Goal: Use online tool/utility: Use online tool/utility

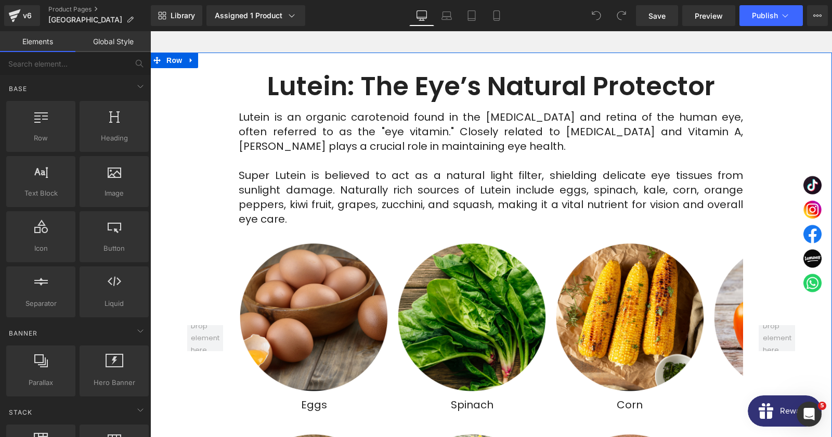
scroll to position [2304, 0]
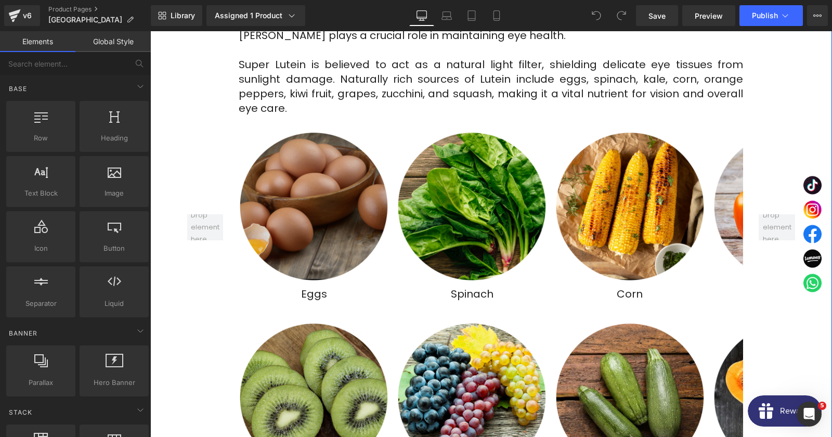
click at [319, 202] on img at bounding box center [314, 206] width 150 height 150
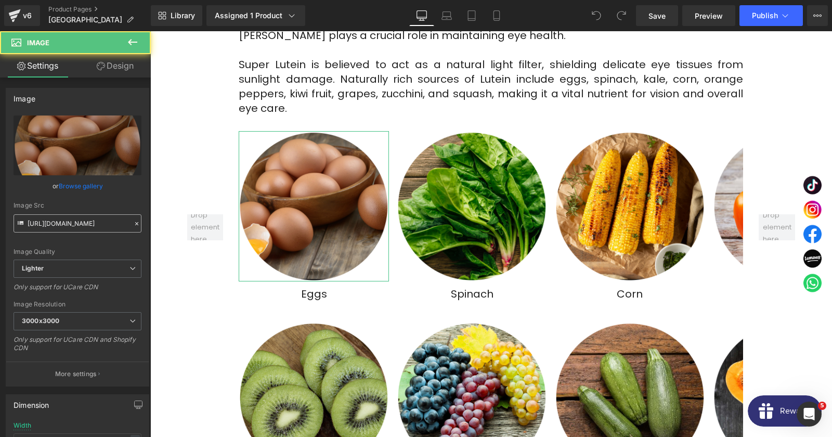
click at [72, 228] on input "[URL][DOMAIN_NAME]" at bounding box center [78, 223] width 128 height 18
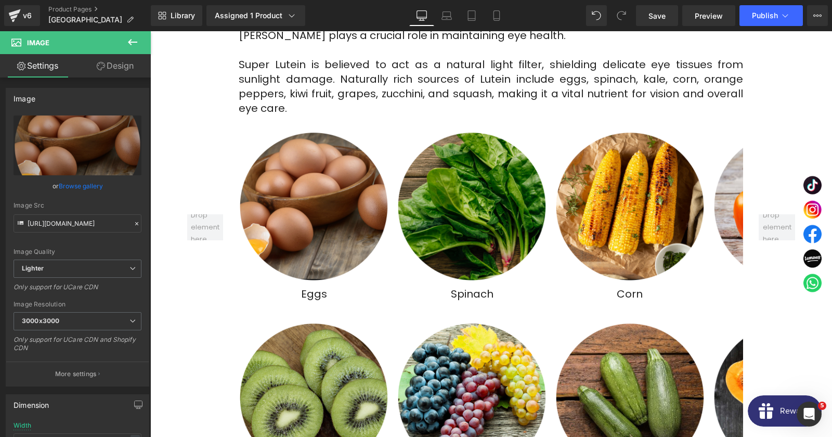
click at [490, 216] on img at bounding box center [472, 206] width 150 height 150
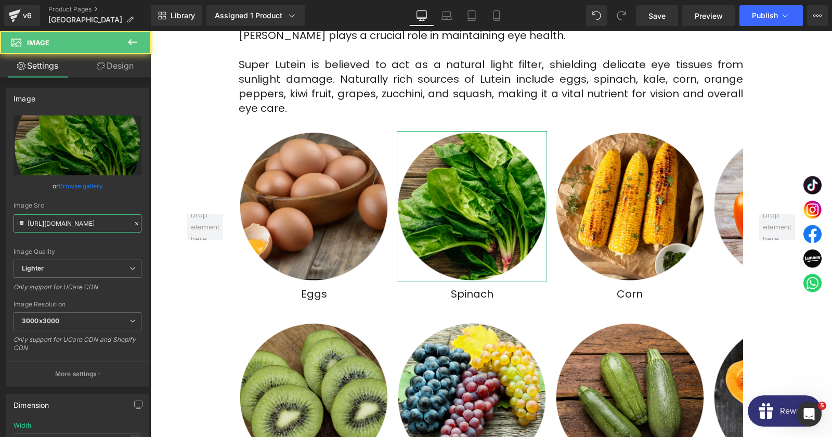
click at [54, 223] on input "[URL][DOMAIN_NAME]" at bounding box center [78, 223] width 128 height 18
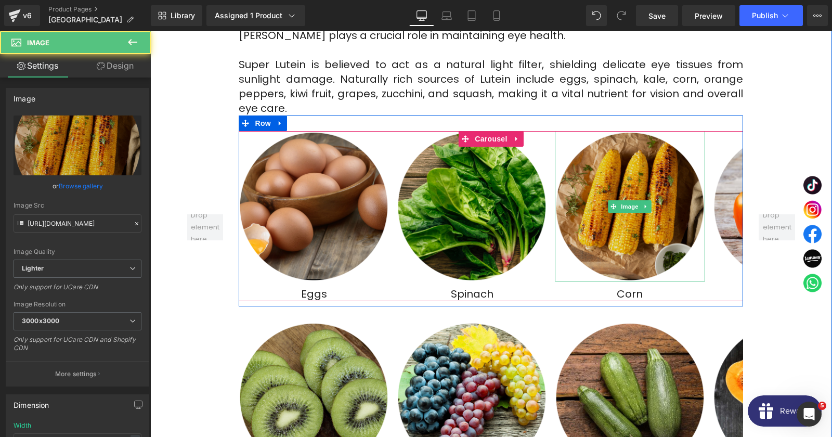
click at [599, 216] on img at bounding box center [630, 206] width 150 height 150
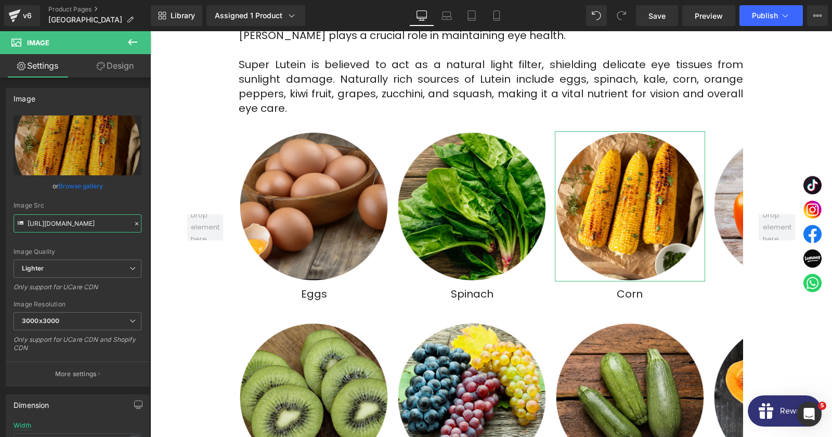
click at [99, 226] on input "[URL][DOMAIN_NAME]" at bounding box center [78, 223] width 128 height 18
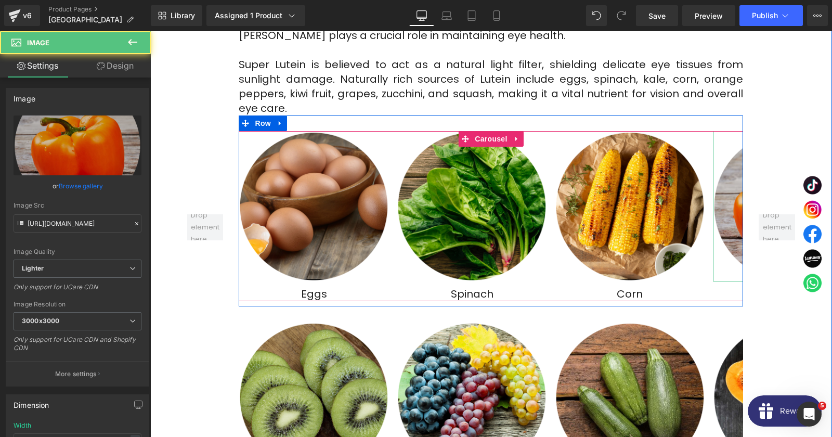
click at [730, 180] on img at bounding box center [788, 206] width 150 height 150
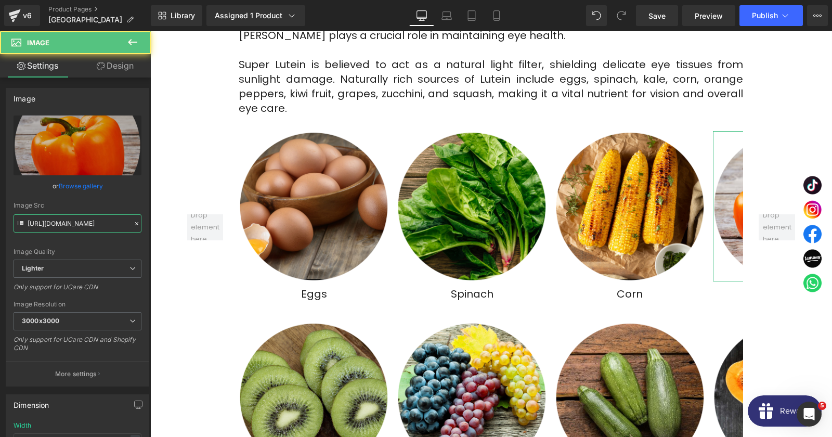
click at [70, 225] on input "[URL][DOMAIN_NAME]" at bounding box center [78, 223] width 128 height 18
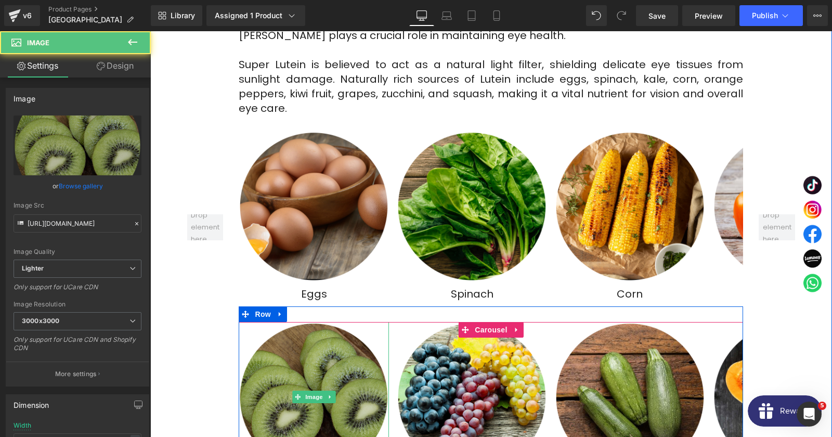
click at [290, 340] on img at bounding box center [314, 397] width 150 height 150
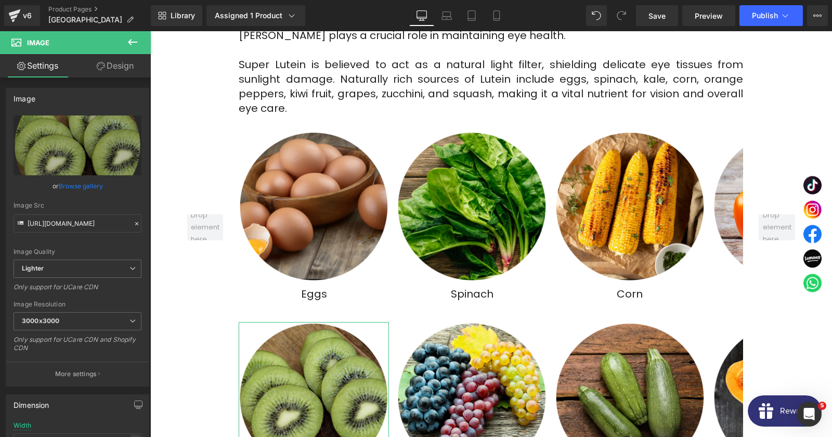
click at [92, 233] on div "Image Quality Lighter Lightest Lighter Lighter Lightest Only support for UCare …" at bounding box center [78, 187] width 128 height 144
click at [85, 227] on input "[URL][DOMAIN_NAME]" at bounding box center [78, 223] width 128 height 18
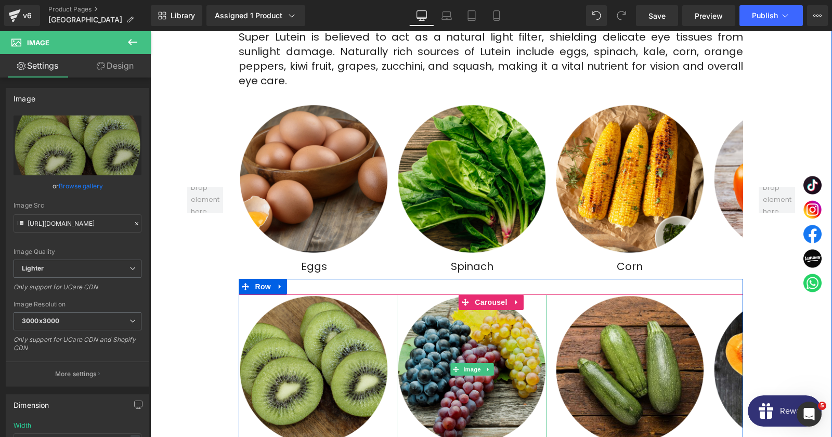
scroll to position [2360, 0]
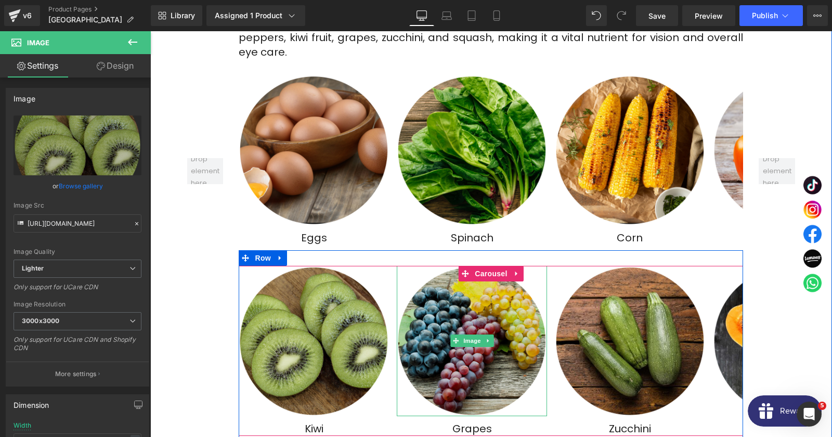
click at [442, 368] on img at bounding box center [472, 341] width 150 height 150
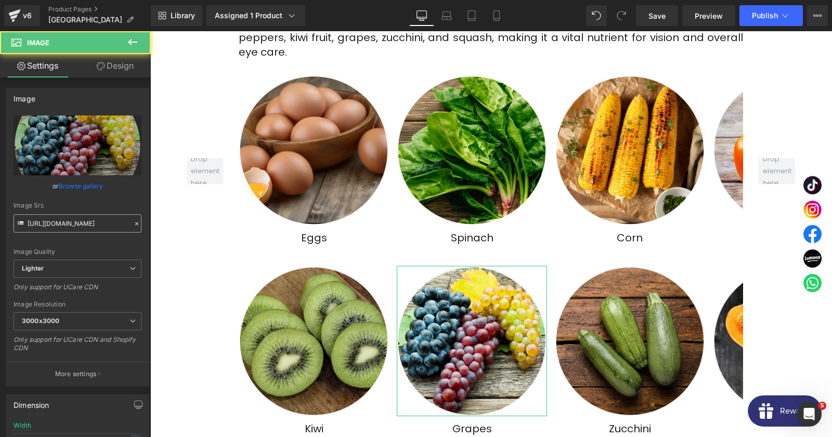
click at [78, 220] on input "[URL][DOMAIN_NAME]" at bounding box center [78, 223] width 128 height 18
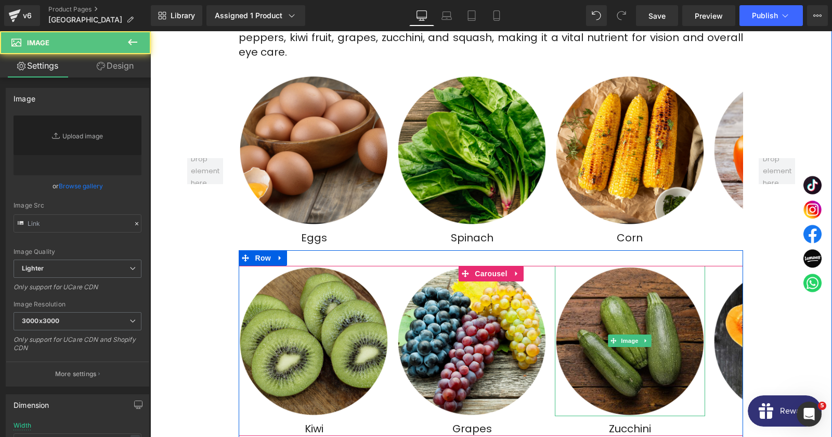
click at [593, 339] on img at bounding box center [630, 341] width 150 height 150
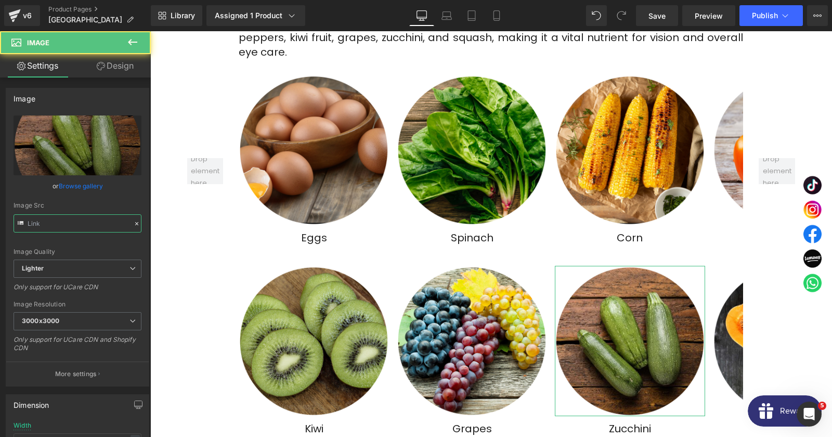
type input "[URL][DOMAIN_NAME]"
click at [93, 223] on input "[URL][DOMAIN_NAME]" at bounding box center [78, 223] width 128 height 18
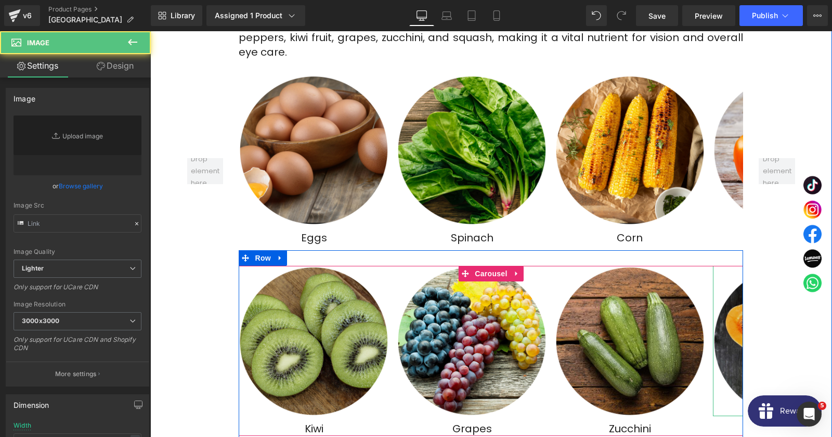
click at [724, 300] on img at bounding box center [788, 341] width 150 height 150
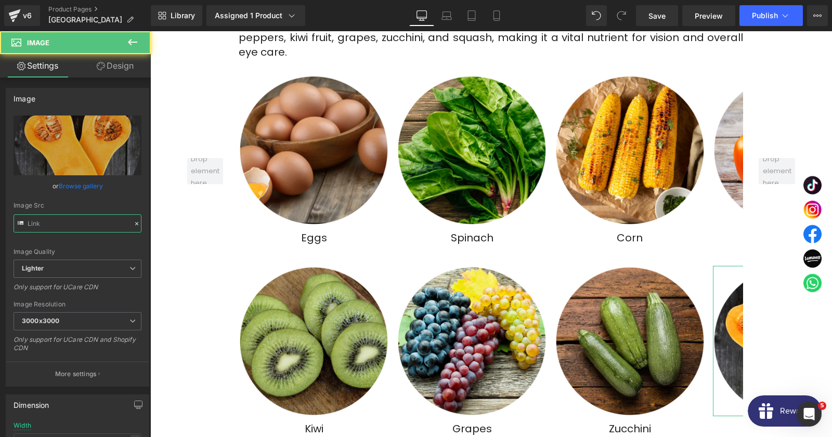
type input "[URL][DOMAIN_NAME]"
click at [102, 226] on input "[URL][DOMAIN_NAME]" at bounding box center [78, 223] width 128 height 18
